Goal: Navigation & Orientation: Find specific page/section

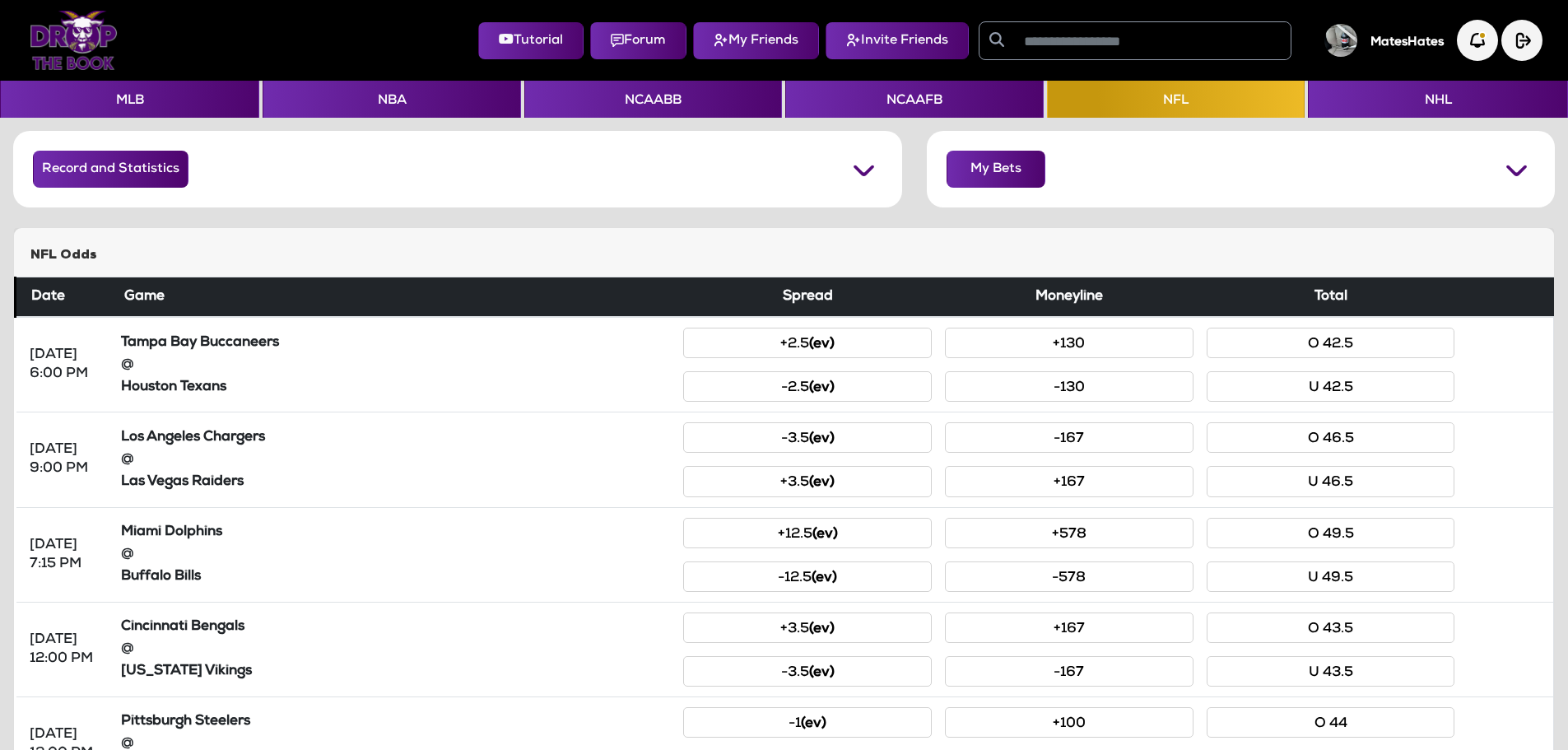
scroll to position [387, 0]
click at [1469, 47] on img "button" at bounding box center [1478, 41] width 45 height 45
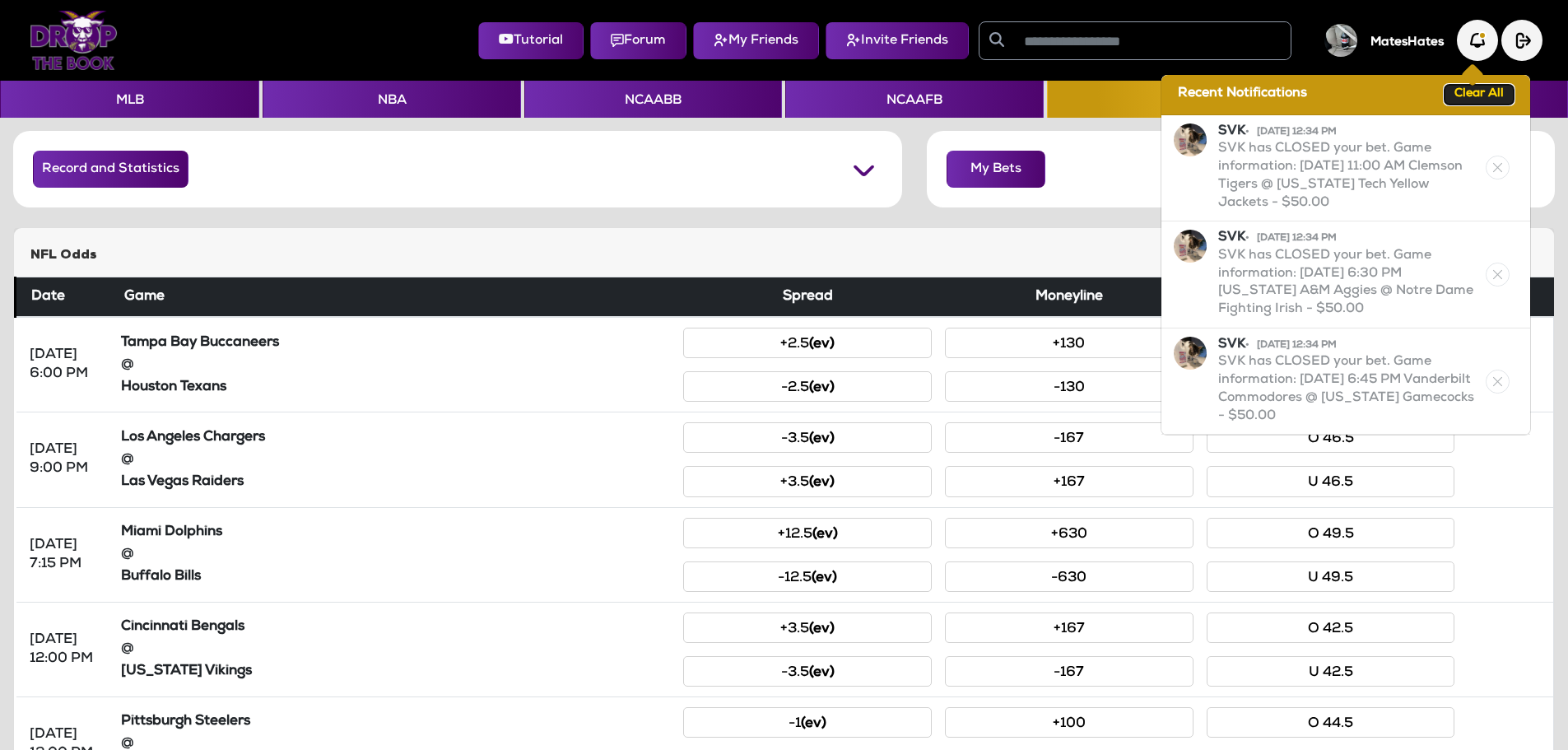
click at [1478, 100] on button "Clear All" at bounding box center [1479, 95] width 69 height 20
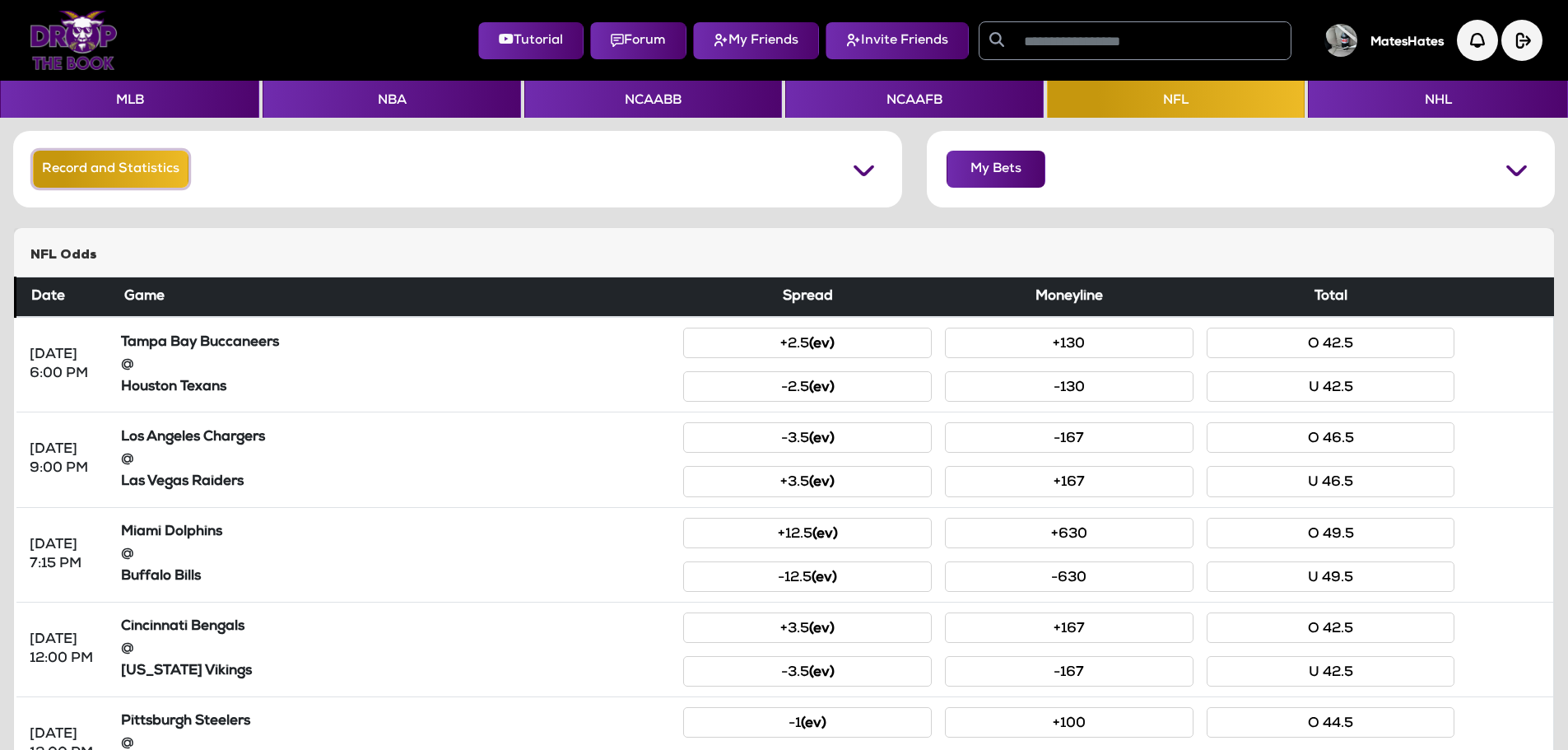
click at [100, 165] on button "Record and Statistics" at bounding box center [110, 169] width 156 height 37
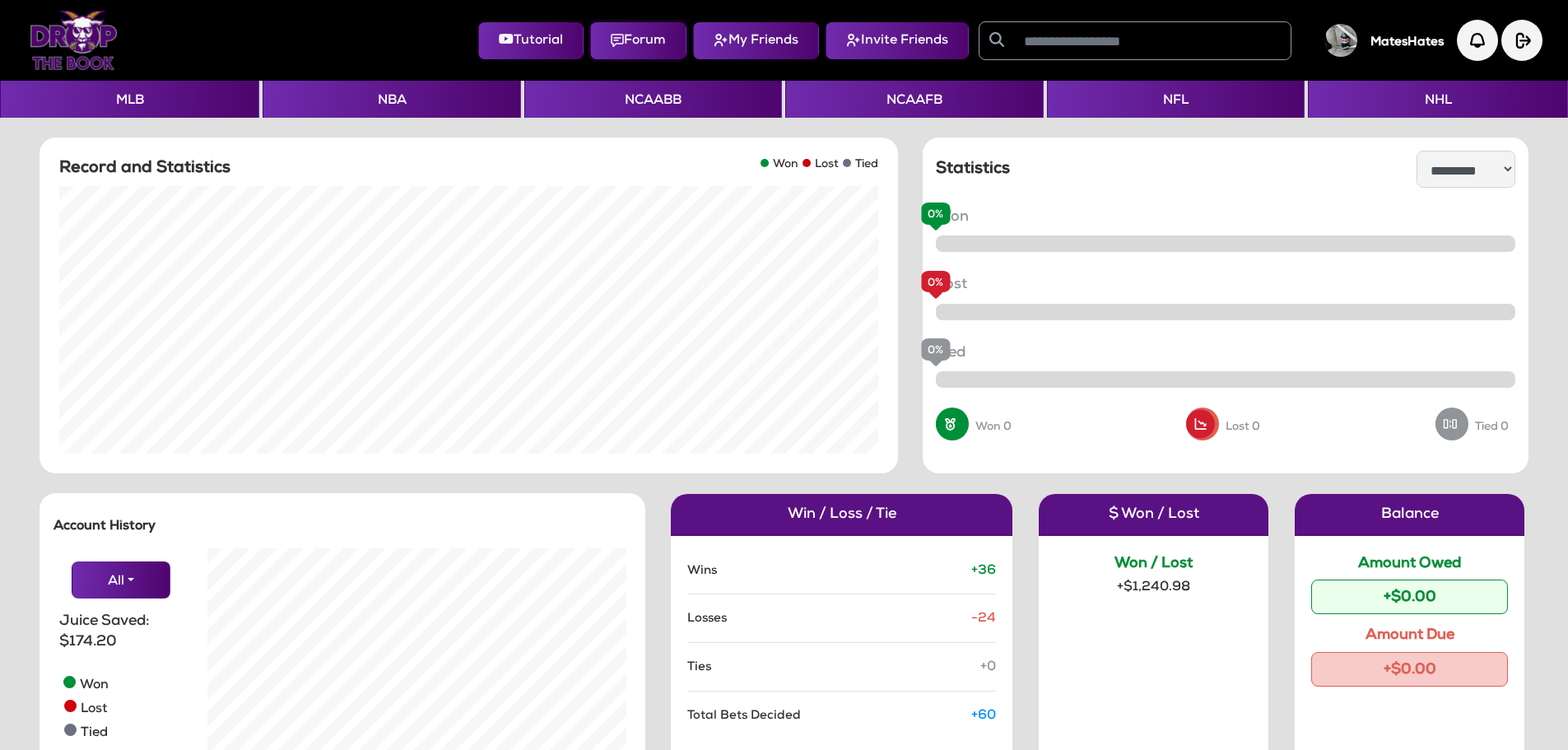
click at [663, 54] on button "Forum" at bounding box center [638, 40] width 96 height 37
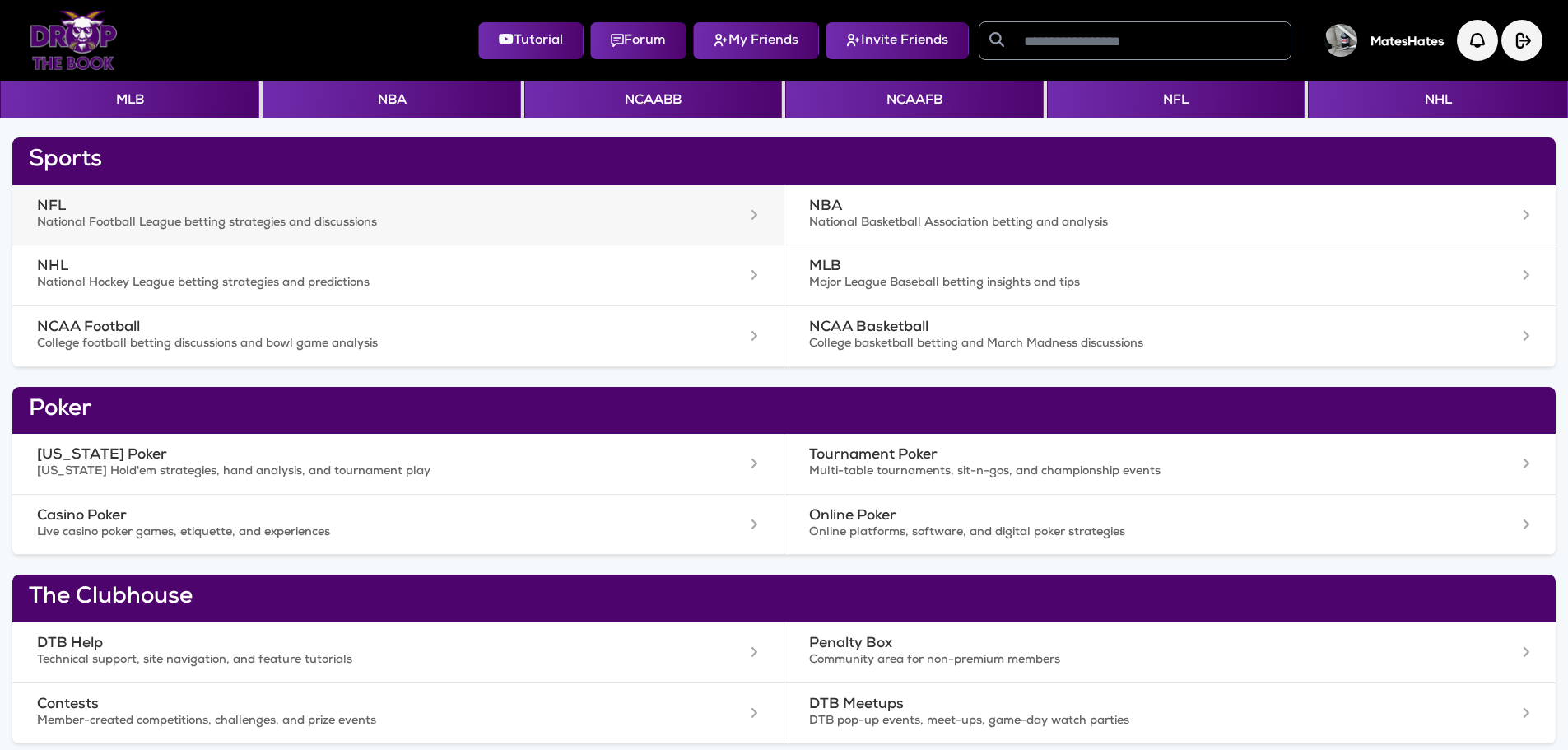
click at [142, 227] on p "National Football League betting strategies and discussions" at bounding box center [345, 224] width 615 height 16
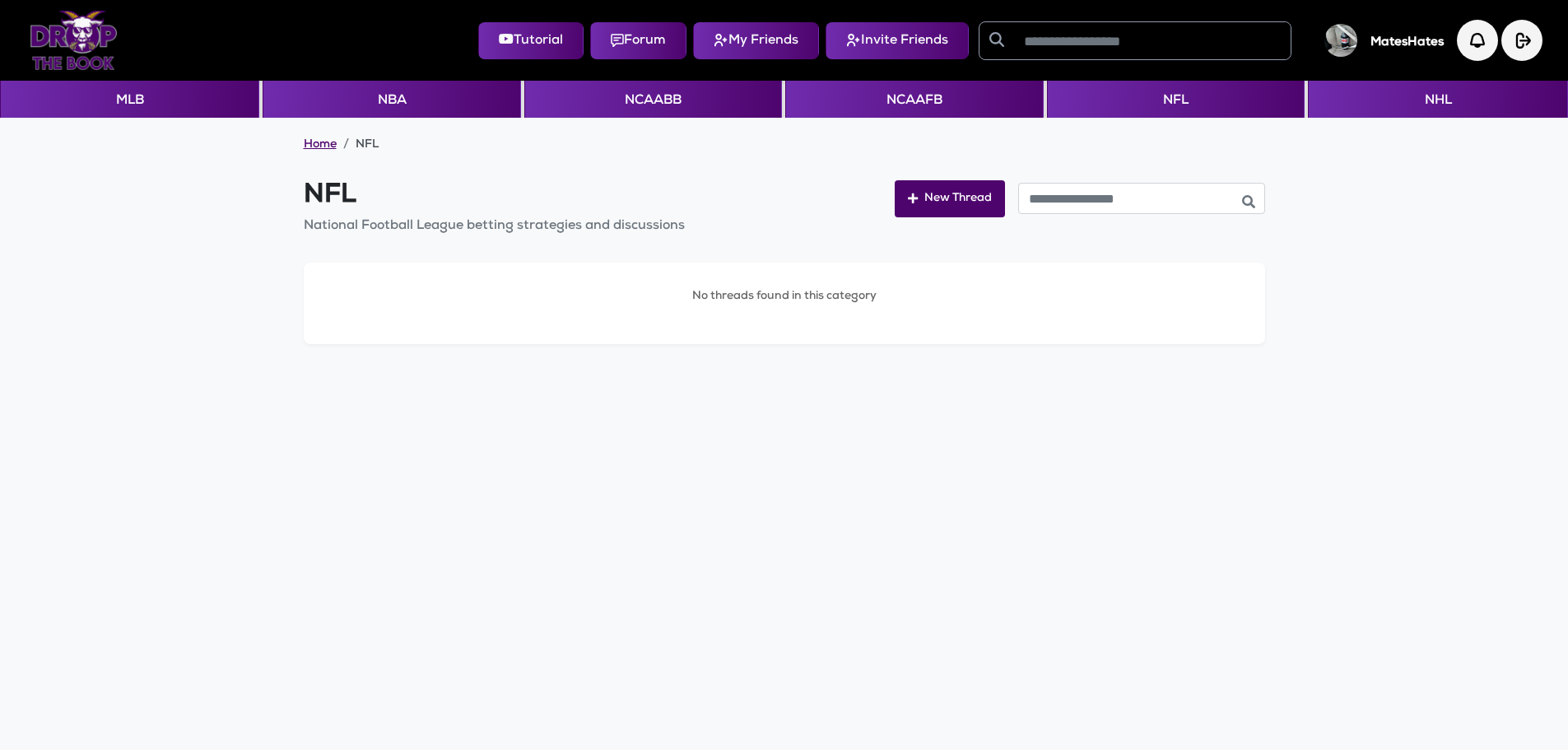
click at [311, 147] on link "Home" at bounding box center [320, 145] width 33 height 16
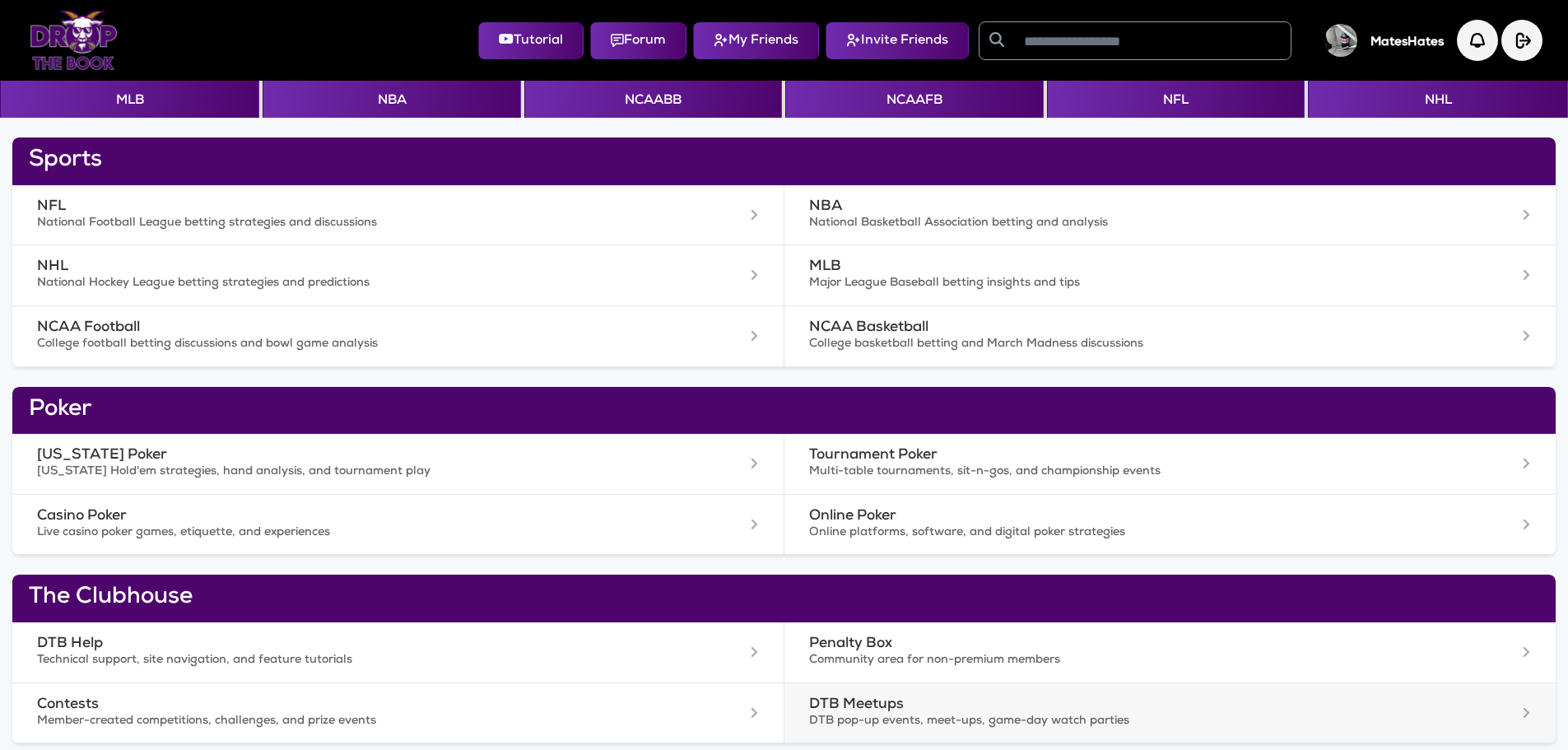
click at [839, 702] on h3 "DTB Meetups" at bounding box center [1117, 705] width 616 height 17
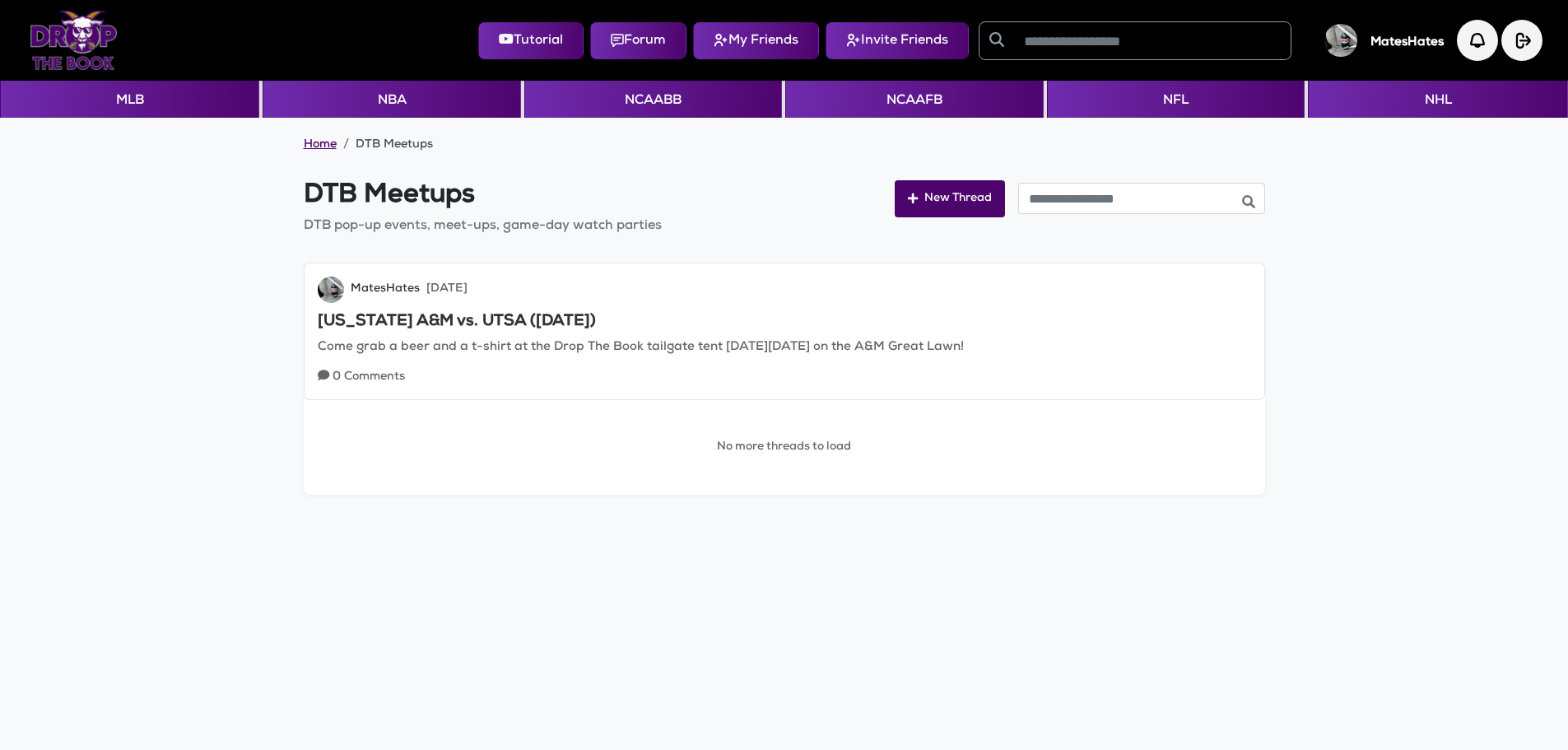
click at [308, 147] on link "Home" at bounding box center [320, 145] width 33 height 16
